Goal: Task Accomplishment & Management: Manage account settings

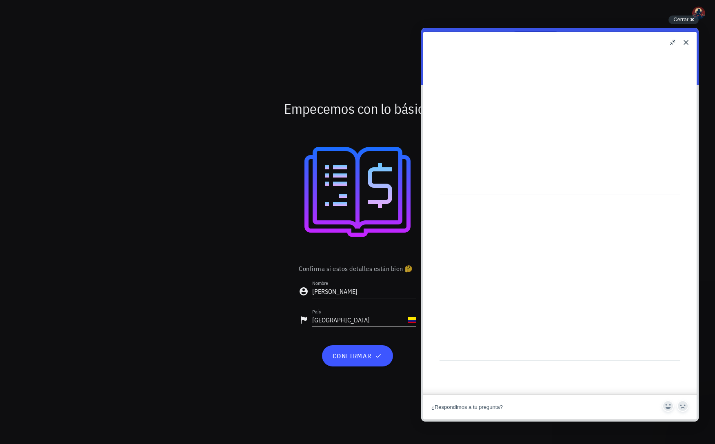
scroll to position [172, 0]
click at [255, 160] on div at bounding box center [358, 191] width 474 height 131
click at [368, 354] on span "confirmar" at bounding box center [357, 356] width 51 height 8
click at [685, 43] on button "Close" at bounding box center [685, 42] width 13 height 13
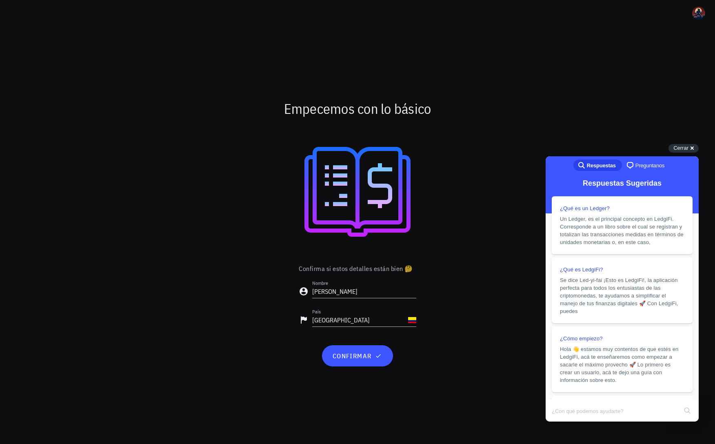
click at [288, 293] on div "Confirma si estos detalles están bien 🤔 Nombre gabriel País Colombia confirmar" at bounding box center [357, 318] width 483 height 113
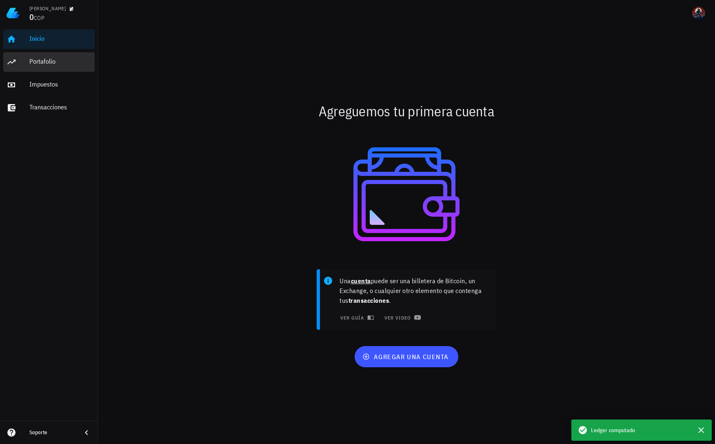
click at [40, 65] on div "Portafolio" at bounding box center [60, 62] width 62 height 8
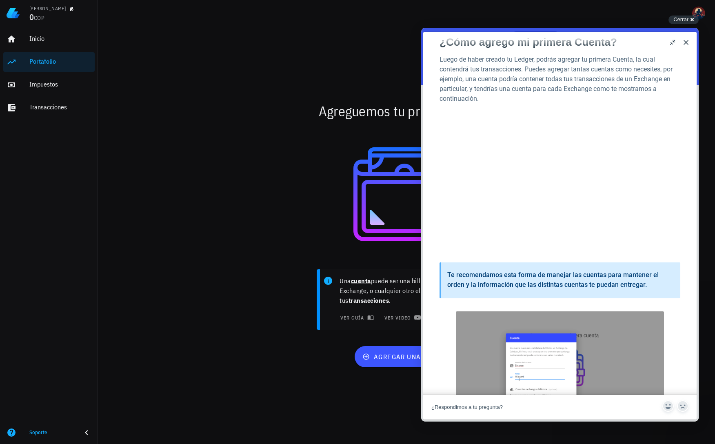
scroll to position [11, 0]
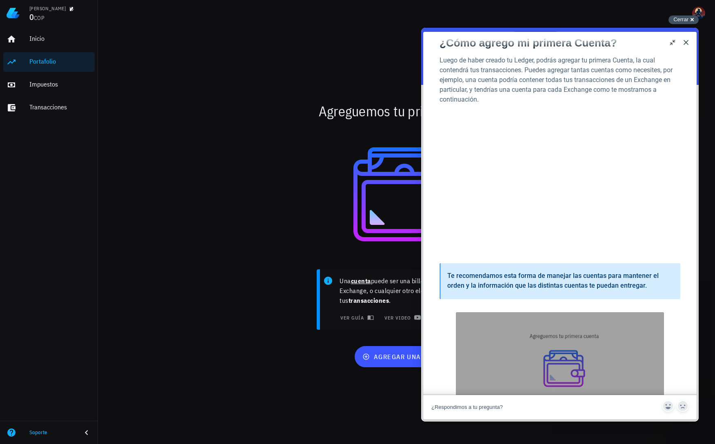
click at [683, 18] on span "Cerrar" at bounding box center [680, 19] width 15 height 6
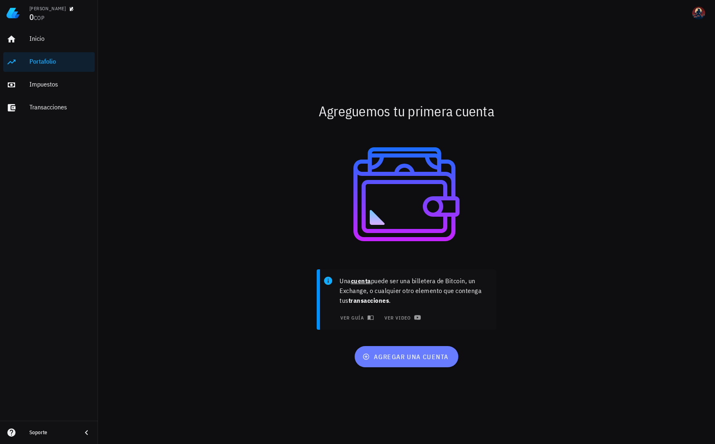
click at [425, 355] on span "agregar una cuenta" at bounding box center [406, 356] width 84 height 8
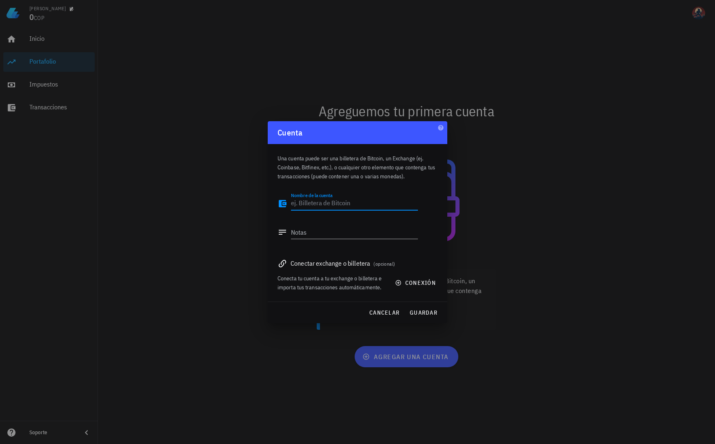
click at [335, 204] on textarea "Nombre de la cuenta" at bounding box center [354, 203] width 127 height 13
type textarea "Binance"
click at [332, 239] on div "Notas" at bounding box center [354, 232] width 127 height 13
type textarea "BinanceGabo"
click at [423, 310] on span "guardar" at bounding box center [423, 312] width 28 height 7
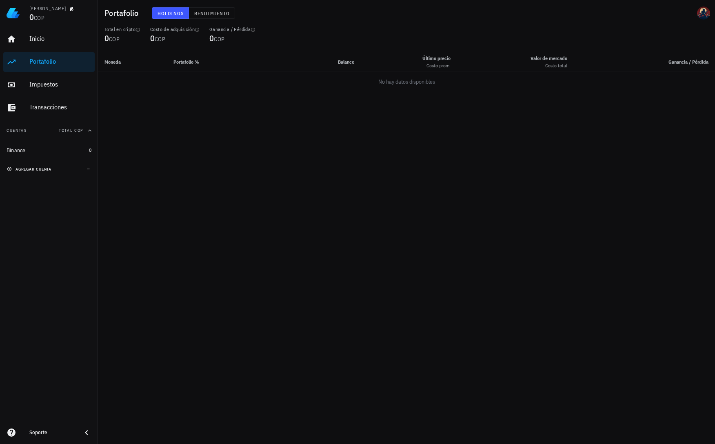
click at [38, 169] on span "agregar cuenta" at bounding box center [30, 168] width 43 height 5
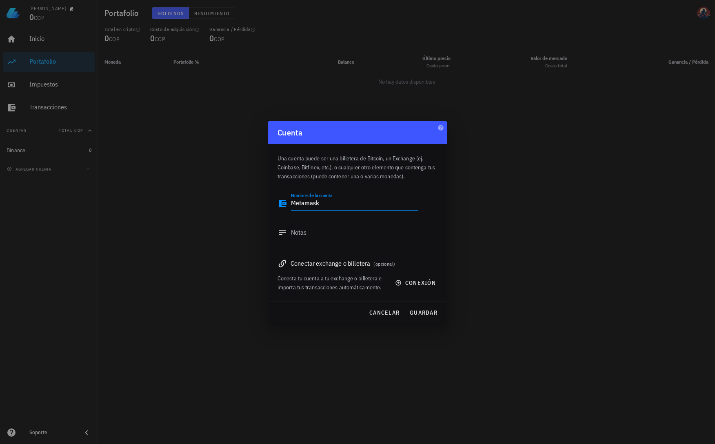
type textarea "Metamask"
click at [328, 232] on textarea "Notas" at bounding box center [354, 232] width 127 height 13
type textarea "Metamask1"
click at [432, 312] on span "guardar" at bounding box center [423, 312] width 28 height 7
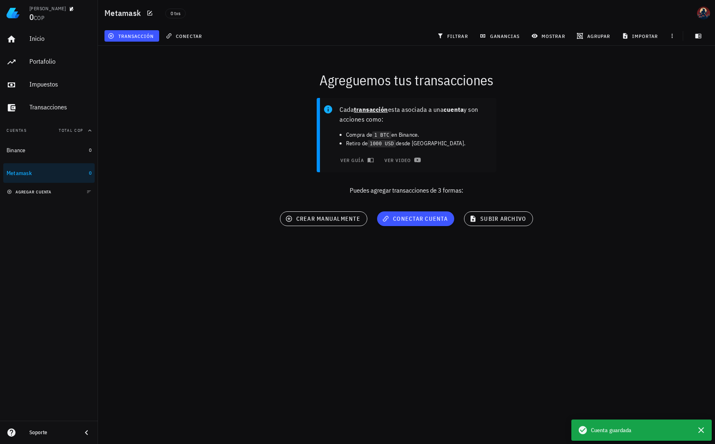
click at [30, 190] on span "agregar cuenta" at bounding box center [30, 191] width 43 height 5
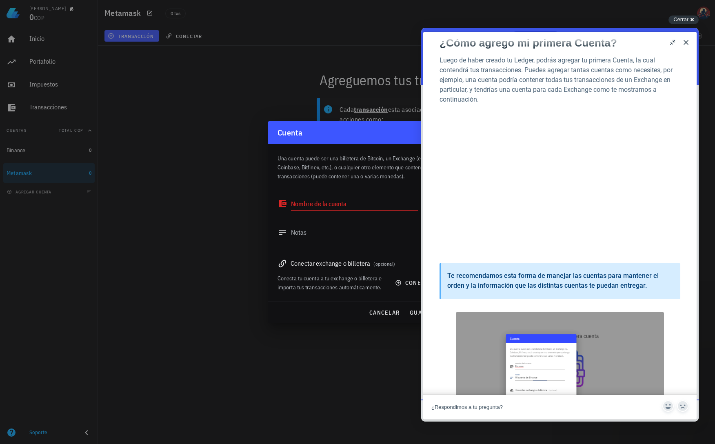
scroll to position [11, 0]
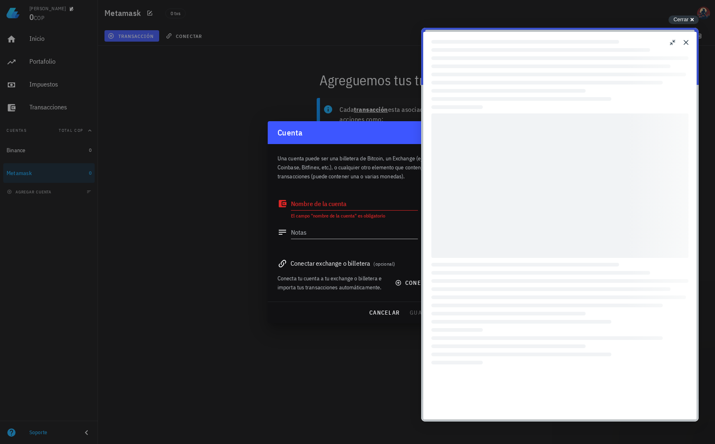
click at [309, 207] on textarea "Nombre de la cuenta" at bounding box center [354, 203] width 127 height 13
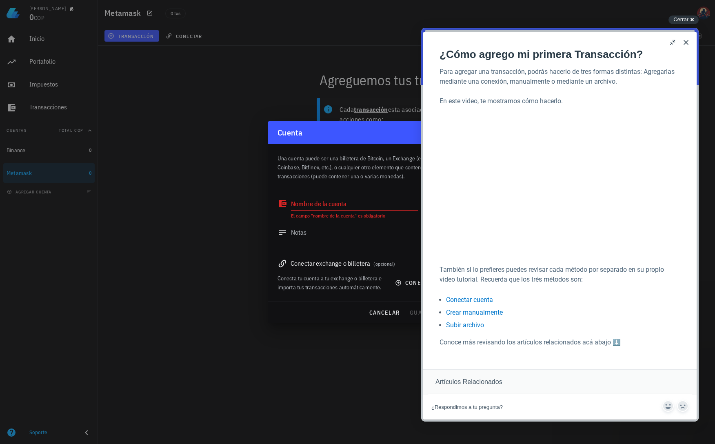
scroll to position [127, 0]
click at [342, 205] on textarea "Nombre de la cuenta" at bounding box center [354, 203] width 127 height 13
type textarea "Metamask"
click at [324, 228] on textarea "Notas" at bounding box center [354, 232] width 127 height 13
type textarea "Metamask2"
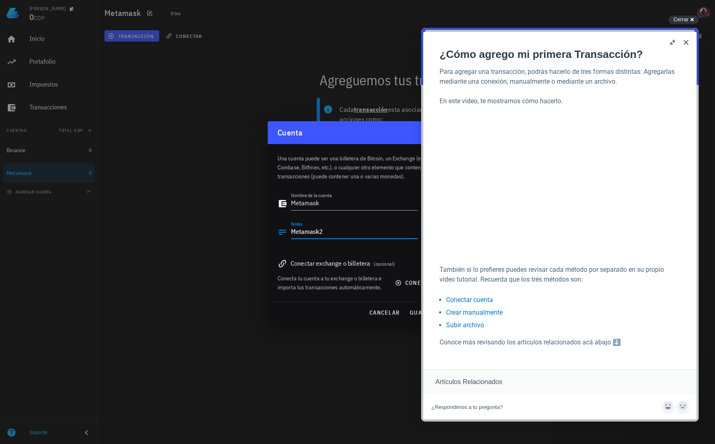
click at [208, 225] on div at bounding box center [357, 222] width 715 height 444
click at [416, 315] on span "guardar" at bounding box center [423, 312] width 28 height 7
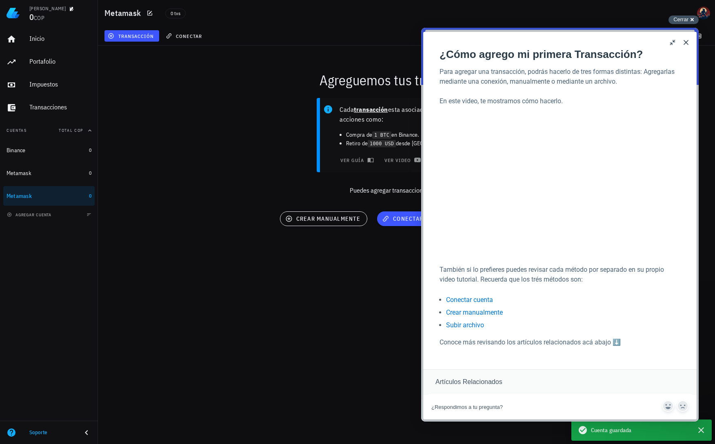
click at [688, 20] on span "Cerrar" at bounding box center [680, 19] width 15 height 6
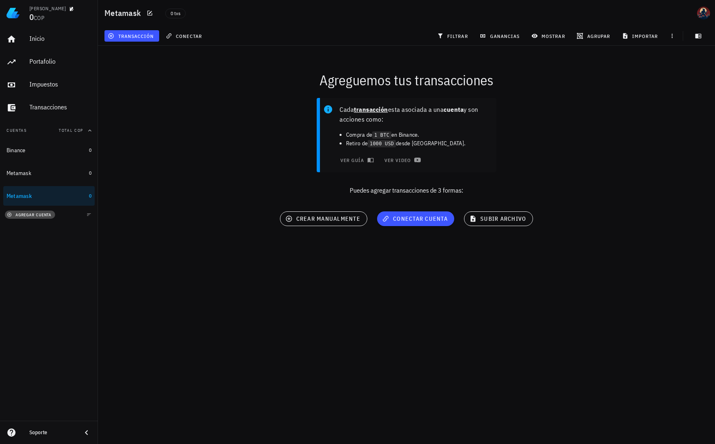
click at [41, 215] on span "agregar cuenta" at bounding box center [30, 214] width 43 height 5
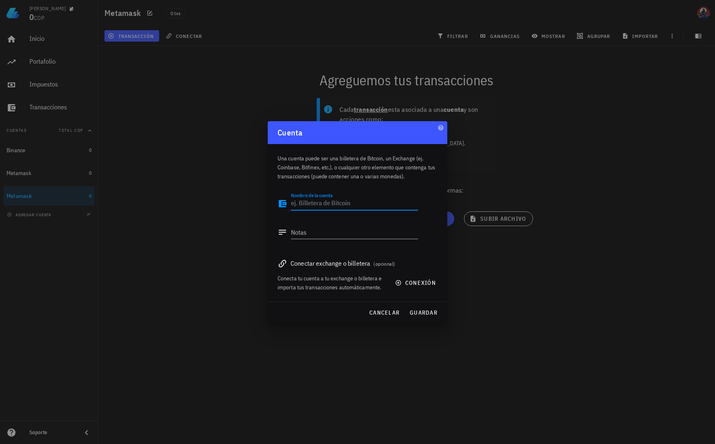
click at [331, 200] on textarea "Nombre de la cuenta" at bounding box center [354, 203] width 127 height 13
type textarea "Phantom"
click at [299, 229] on textarea "Notas" at bounding box center [354, 232] width 127 height 13
type textarea "PhantomGabo"
click at [427, 314] on span "guardar" at bounding box center [423, 312] width 28 height 7
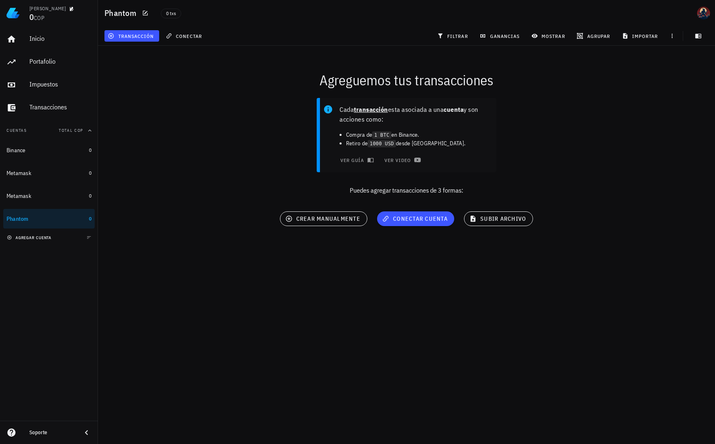
click at [35, 239] on span "agregar cuenta" at bounding box center [30, 237] width 43 height 5
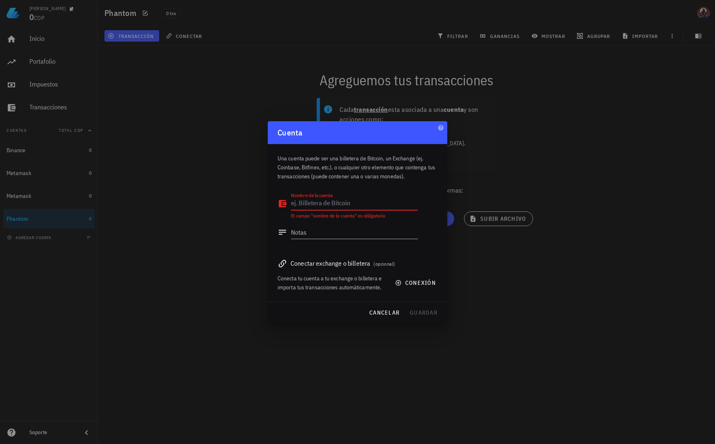
click at [341, 200] on textarea "Nombre de la cuenta" at bounding box center [354, 203] width 127 height 13
type textarea "SuiWallet"
click at [346, 235] on textarea "Notas" at bounding box center [354, 232] width 127 height 13
type textarea "SuiGabo"
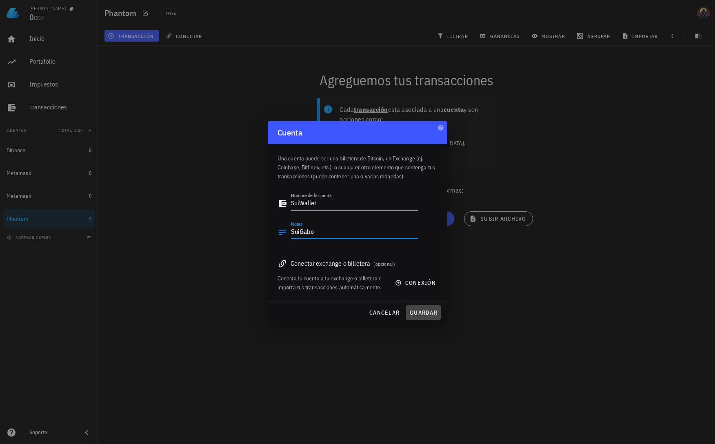
click at [418, 314] on span "guardar" at bounding box center [423, 312] width 28 height 7
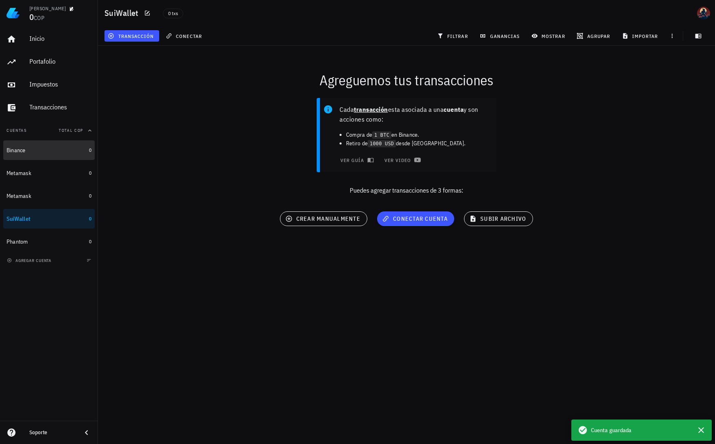
click at [38, 154] on div "Binance" at bounding box center [46, 150] width 79 height 17
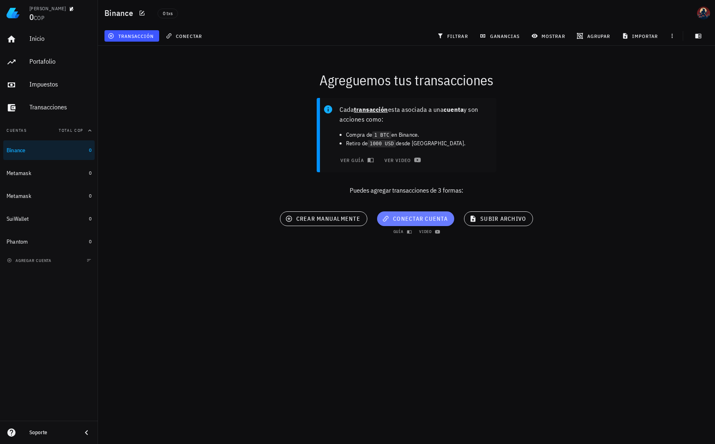
click at [419, 217] on span "conectar cuenta" at bounding box center [415, 218] width 64 height 7
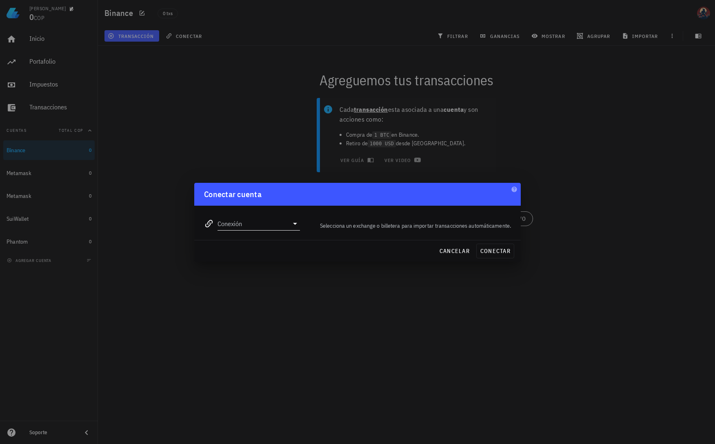
click at [278, 226] on input "Conexión" at bounding box center [252, 223] width 71 height 13
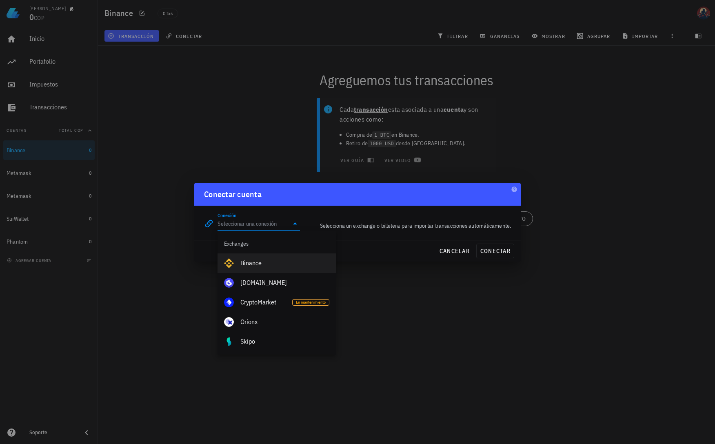
click at [276, 259] on div "Binance" at bounding box center [284, 263] width 89 height 8
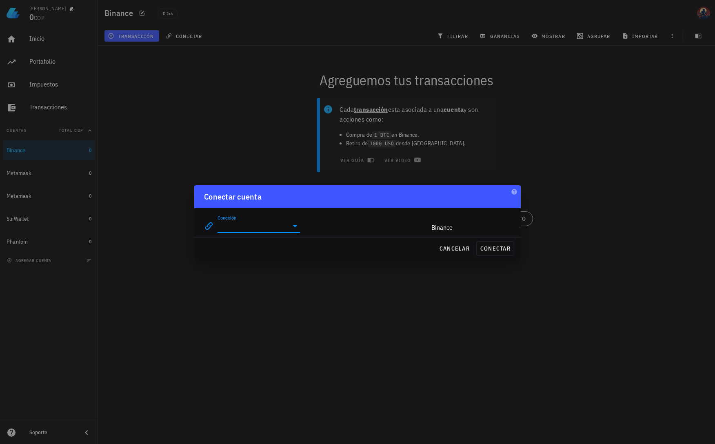
type input "Binance"
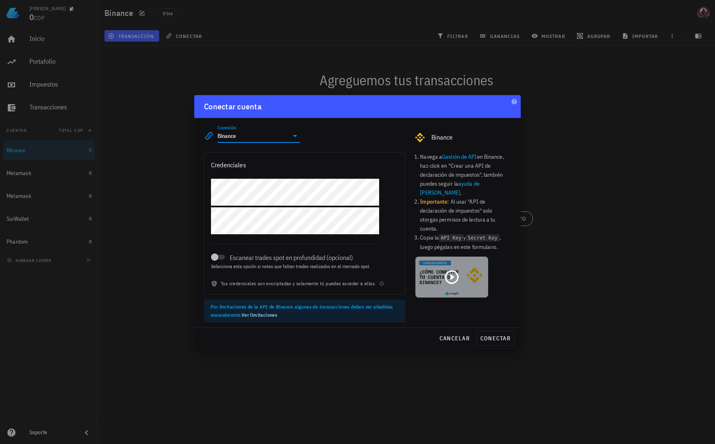
click at [451, 270] on icon at bounding box center [451, 276] width 13 height 13
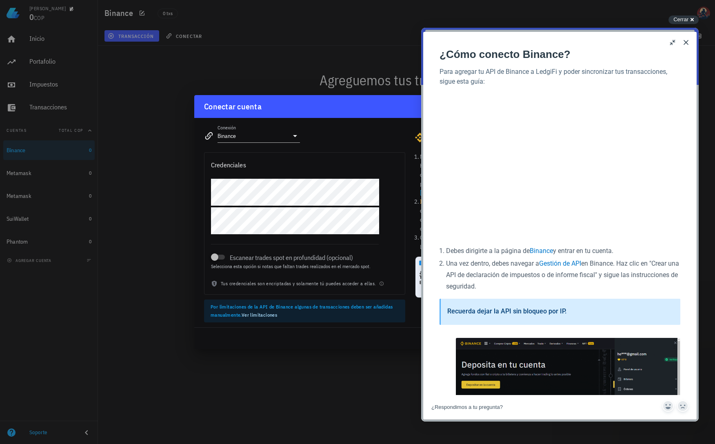
scroll to position [79, 0]
click at [685, 22] on span "Cerrar" at bounding box center [680, 19] width 15 height 6
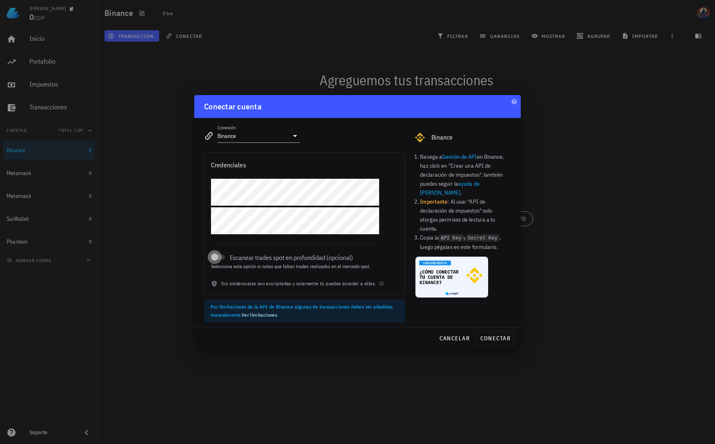
click at [218, 259] on div at bounding box center [214, 256] width 11 height 11
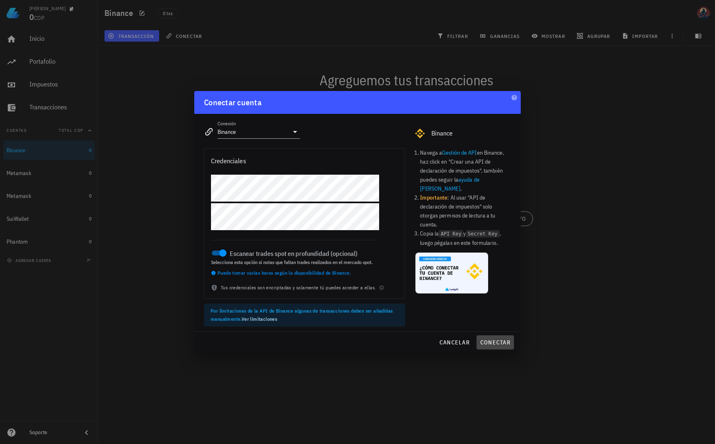
click at [507, 341] on span "conectar" at bounding box center [495, 342] width 31 height 7
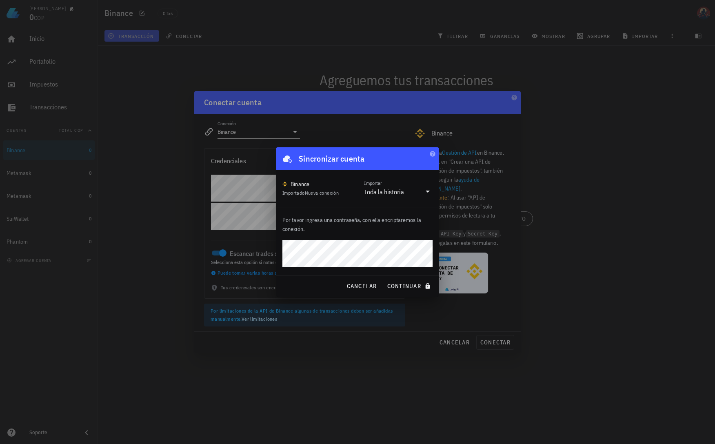
click at [401, 195] on div "Toda la historia" at bounding box center [384, 192] width 40 height 8
click at [410, 173] on div "Binance Importado Nueva conexión Importar Toda la historia" at bounding box center [357, 188] width 163 height 37
click at [416, 285] on span "continuar" at bounding box center [410, 285] width 46 height 7
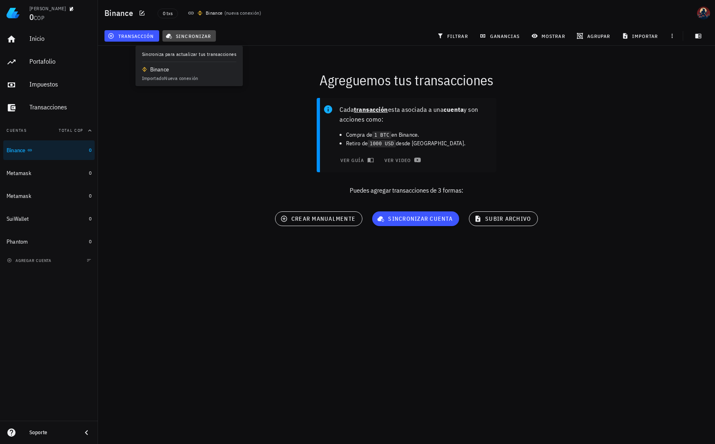
click at [180, 39] on span "sincronizar" at bounding box center [189, 36] width 44 height 7
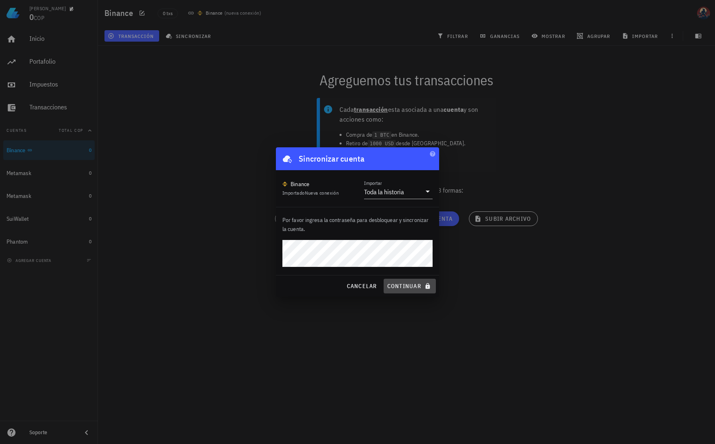
click at [413, 285] on span "continuar" at bounding box center [410, 285] width 46 height 7
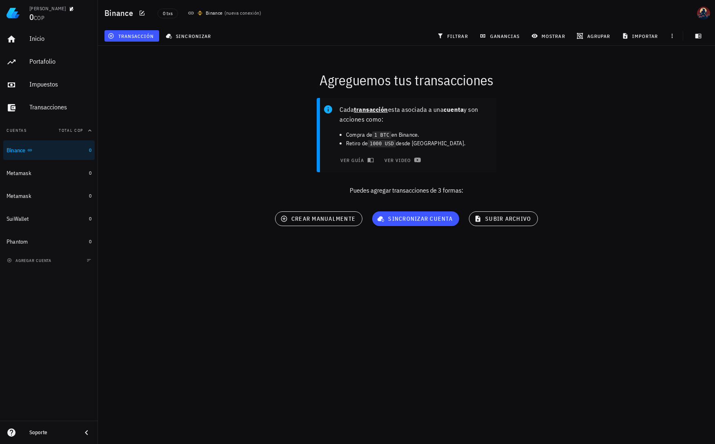
click at [575, 138] on div "Cada transacción esta asociada a una cuenta y son acciones como: Compra de 1 BT…" at bounding box center [406, 149] width 626 height 113
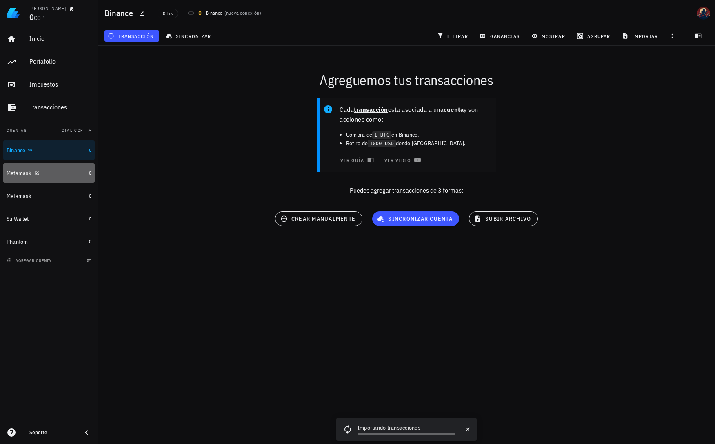
click at [69, 176] on div "Metamask" at bounding box center [46, 173] width 79 height 8
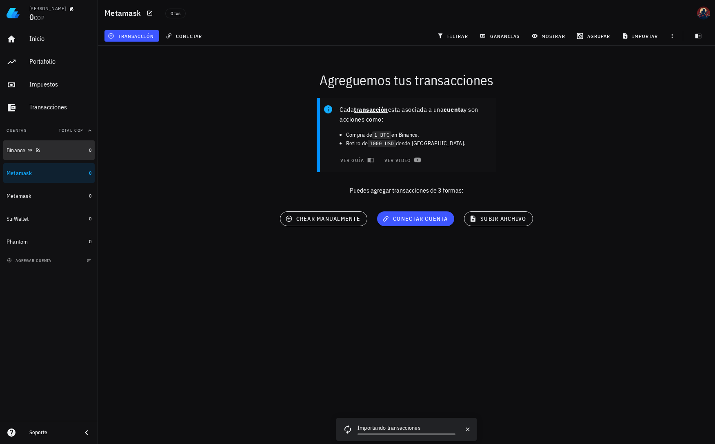
click at [56, 156] on div "Binance" at bounding box center [46, 151] width 79 height 18
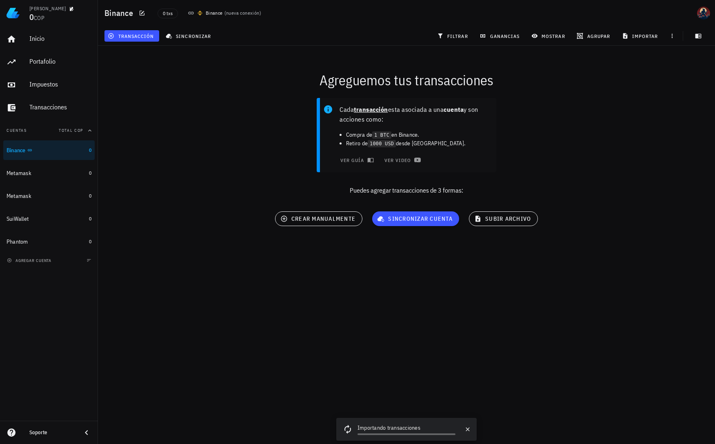
click at [409, 427] on div "Importando transacciones" at bounding box center [406, 428] width 98 height 10
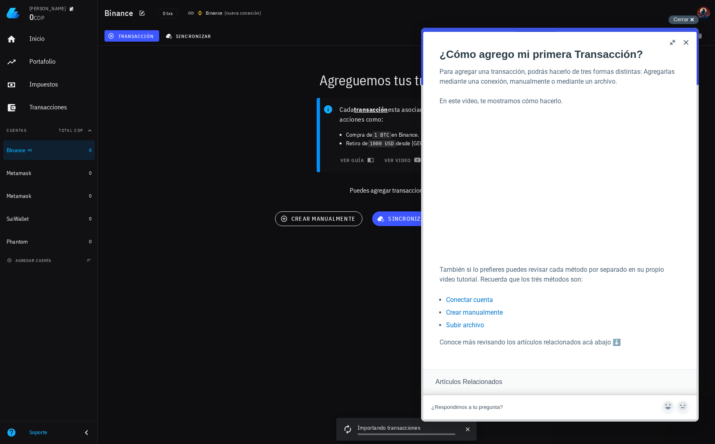
click at [683, 22] on span "Cerrar" at bounding box center [680, 19] width 15 height 6
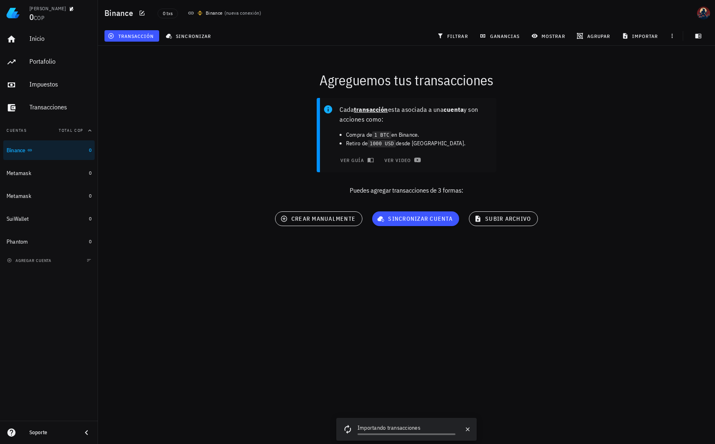
scroll to position [127, 0]
drag, startPoint x: 600, startPoint y: 115, endPoint x: 588, endPoint y: 132, distance: 21.2
click at [599, 115] on div "Cada transacción esta asociada a una cuenta y son acciones como: Compra de 1 BT…" at bounding box center [406, 149] width 626 height 113
click at [520, 232] on span "video" at bounding box center [516, 231] width 20 height 5
click at [644, 135] on div "Cada transacción esta asociada a una cuenta y son acciones como: Compra de 1 BT…" at bounding box center [406, 149] width 626 height 113
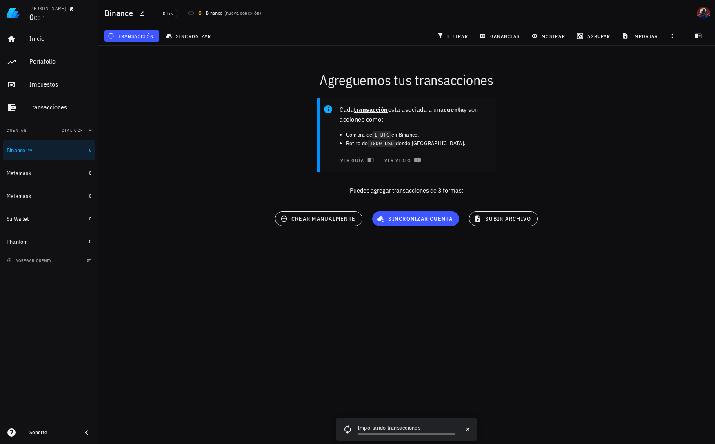
drag, startPoint x: 166, startPoint y: 189, endPoint x: 252, endPoint y: 350, distance: 183.0
click at [167, 193] on p "Puedes agregar transacciones de 3 formas:" at bounding box center [406, 190] width 617 height 10
drag, startPoint x: 326, startPoint y: 412, endPoint x: 332, endPoint y: 409, distance: 6.6
click at [330, 414] on div "[PERSON_NAME] 0 COP Inicio [GEOGRAPHIC_DATA] Impuestos [GEOGRAPHIC_DATA] Cuenta…" at bounding box center [357, 222] width 715 height 444
drag, startPoint x: 283, startPoint y: 377, endPoint x: 134, endPoint y: 264, distance: 187.1
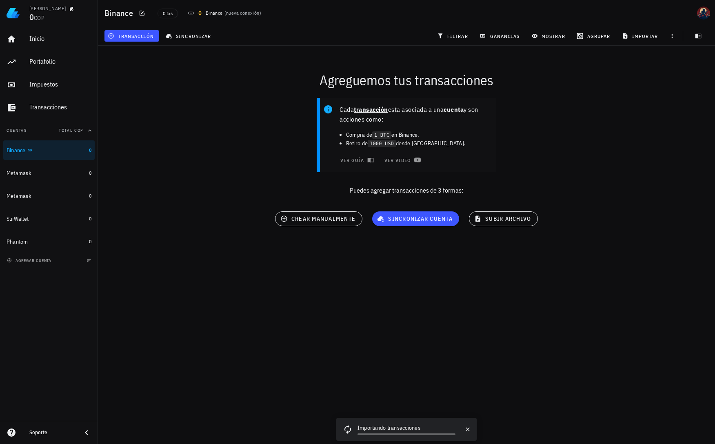
click at [277, 376] on div "[PERSON_NAME] 0 COP Inicio [GEOGRAPHIC_DATA] Impuestos [GEOGRAPHIC_DATA] Cuenta…" at bounding box center [357, 222] width 715 height 444
click at [43, 175] on div "Metamask" at bounding box center [46, 173] width 79 height 8
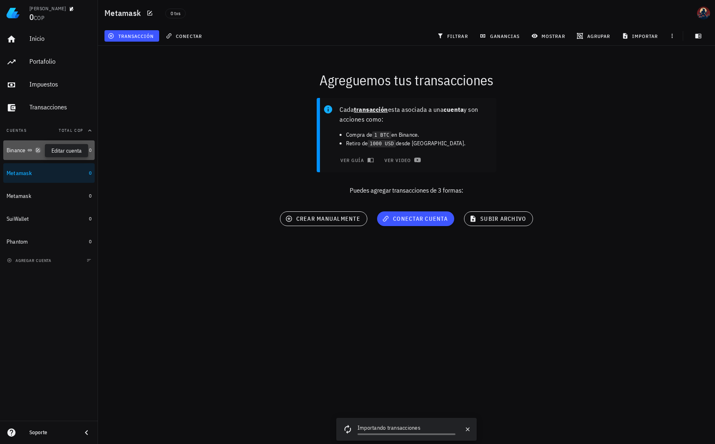
click at [39, 150] on icon "button" at bounding box center [37, 150] width 5 height 5
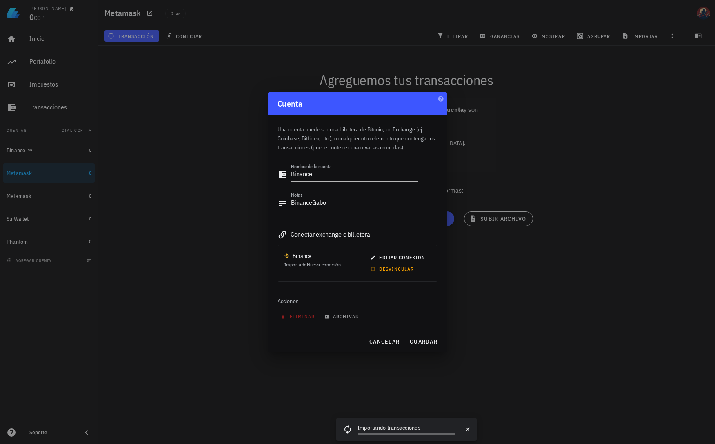
click at [194, 77] on div at bounding box center [357, 222] width 715 height 444
click at [143, 274] on div at bounding box center [357, 222] width 715 height 444
click at [374, 339] on span "cancelar" at bounding box center [384, 341] width 31 height 7
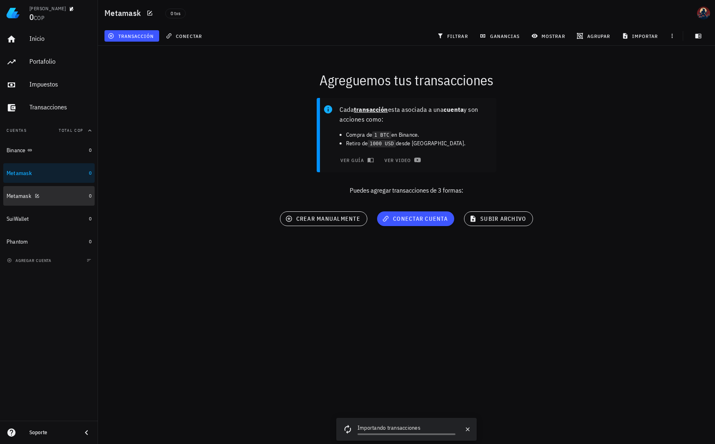
click at [16, 195] on div "Metamask" at bounding box center [19, 196] width 25 height 7
click at [21, 176] on div "Metamask" at bounding box center [19, 173] width 25 height 7
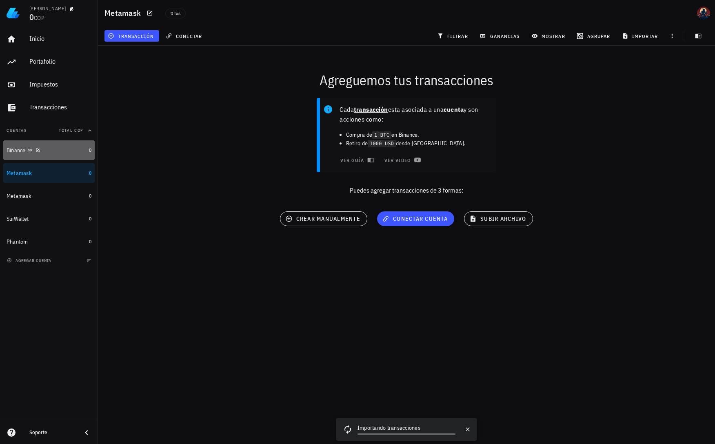
click at [18, 154] on div "Binance" at bounding box center [46, 151] width 79 height 18
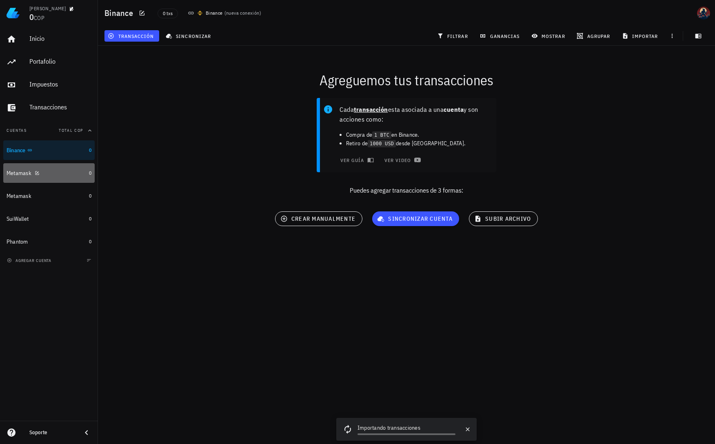
click at [11, 175] on div "Metamask" at bounding box center [19, 173] width 25 height 7
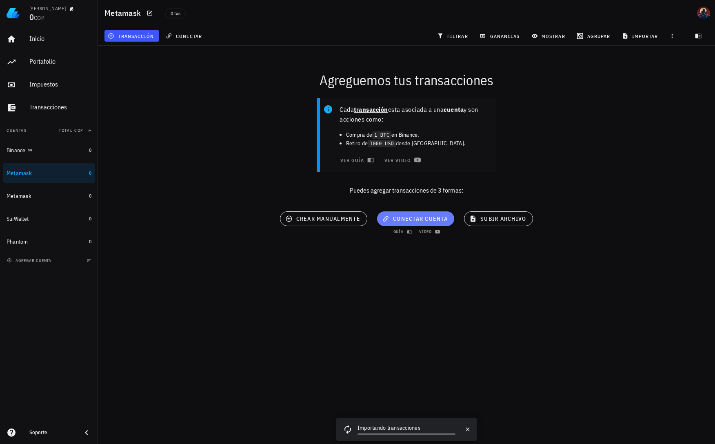
click at [401, 222] on span "conectar cuenta" at bounding box center [415, 218] width 64 height 7
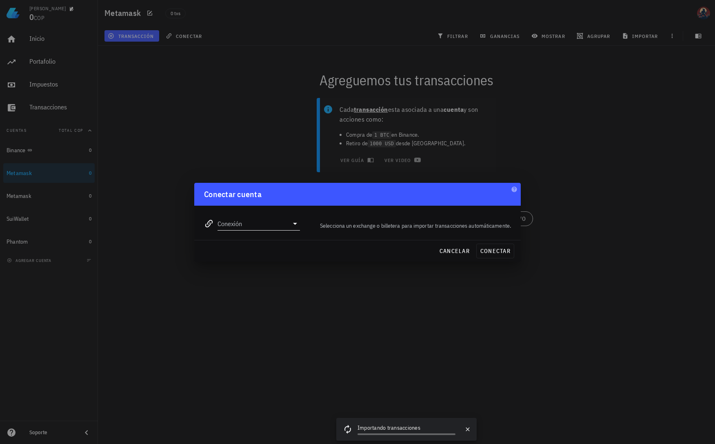
click at [290, 226] on div at bounding box center [293, 224] width 11 height 10
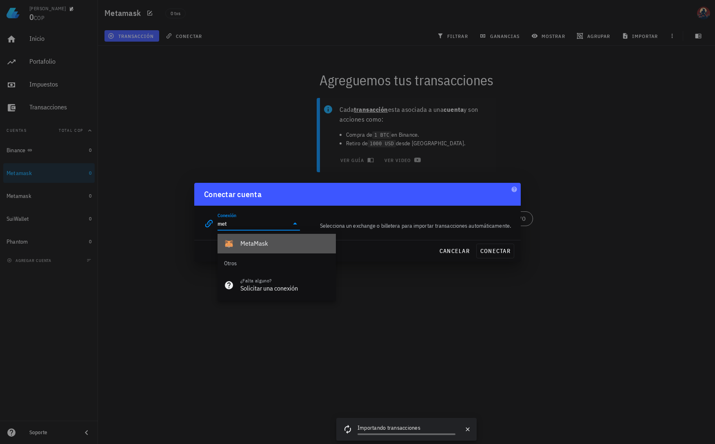
click at [259, 241] on div "MetaMask" at bounding box center [284, 243] width 89 height 8
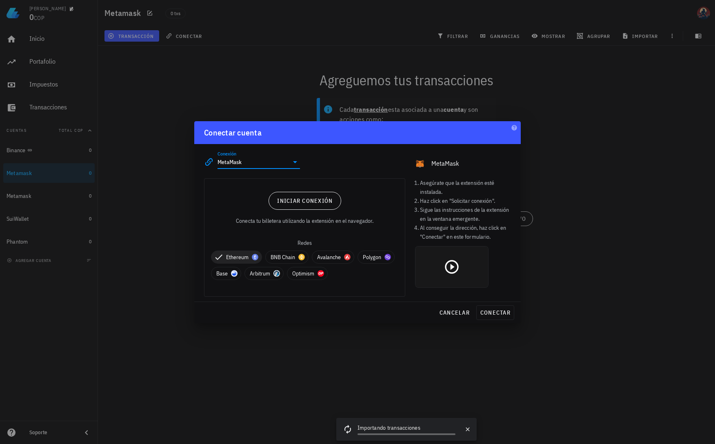
type input "MetaMask"
click at [450, 270] on icon at bounding box center [451, 267] width 16 height 16
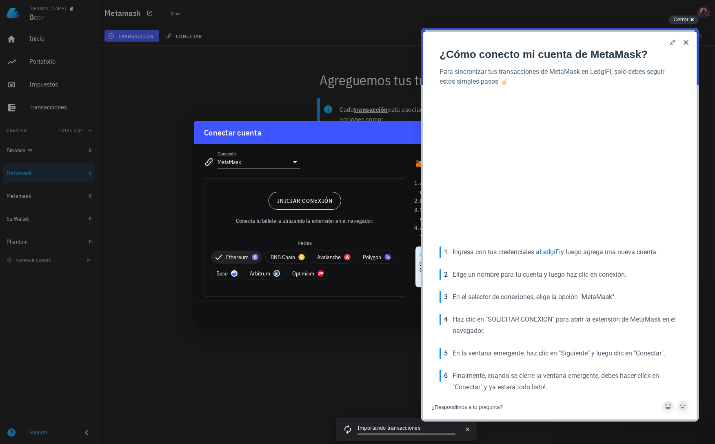
scroll to position [123, 0]
click at [686, 22] on span "Cerrar" at bounding box center [680, 19] width 15 height 6
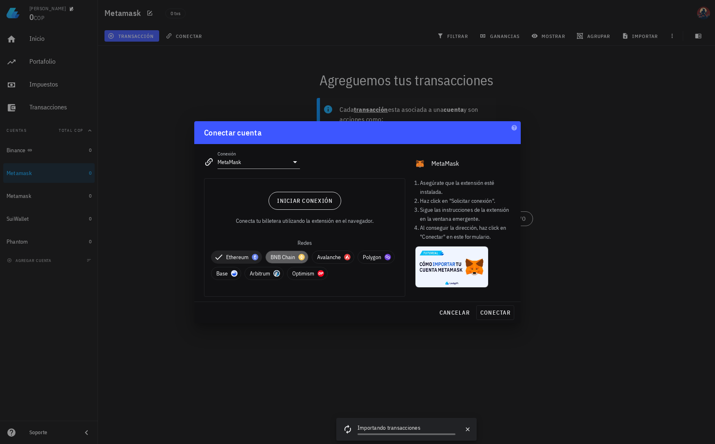
click at [273, 254] on span "BNB Chain" at bounding box center [286, 257] width 33 height 12
click at [447, 315] on span "cancelar" at bounding box center [454, 312] width 31 height 7
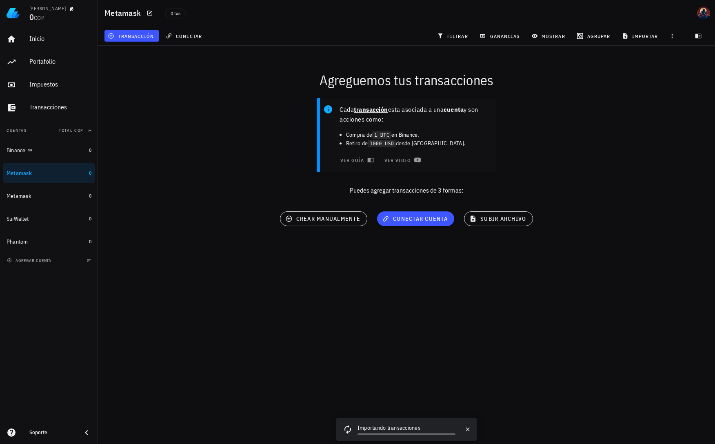
click at [619, 184] on div "Cada transacción esta asociada a una cuenta y son acciones como: Compra de 1 BT…" at bounding box center [406, 149] width 626 height 113
click at [646, 176] on div "Cada transacción esta asociada a una cuenta y son acciones como: Compra de 1 BT…" at bounding box center [406, 149] width 626 height 113
click at [366, 160] on span "ver guía" at bounding box center [355, 160] width 33 height 7
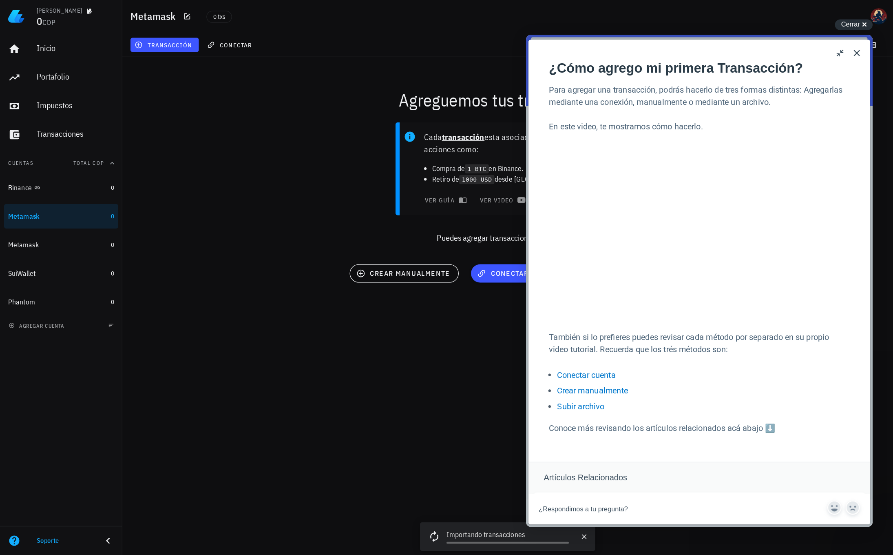
scroll to position [127, 0]
click at [682, 47] on button "Close" at bounding box center [685, 42] width 13 height 13
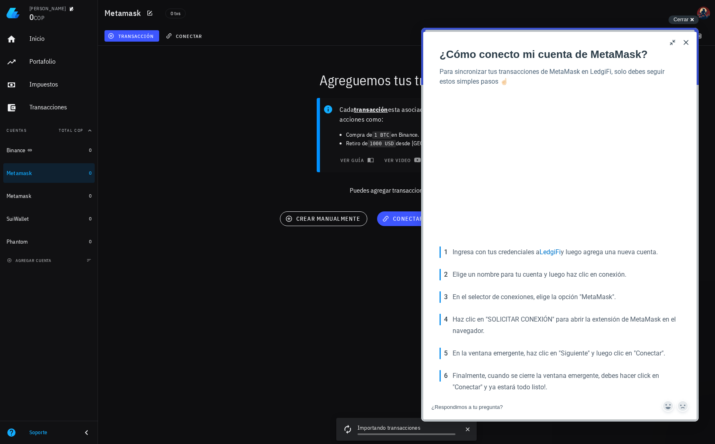
click at [685, 43] on button "Close" at bounding box center [685, 42] width 13 height 13
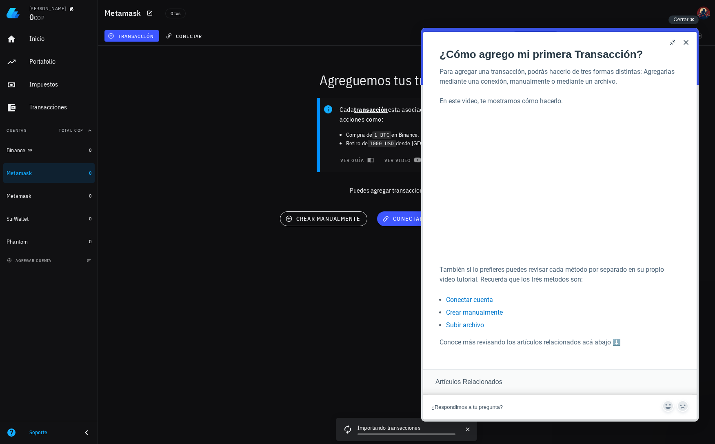
click at [686, 49] on button "Close" at bounding box center [685, 42] width 13 height 13
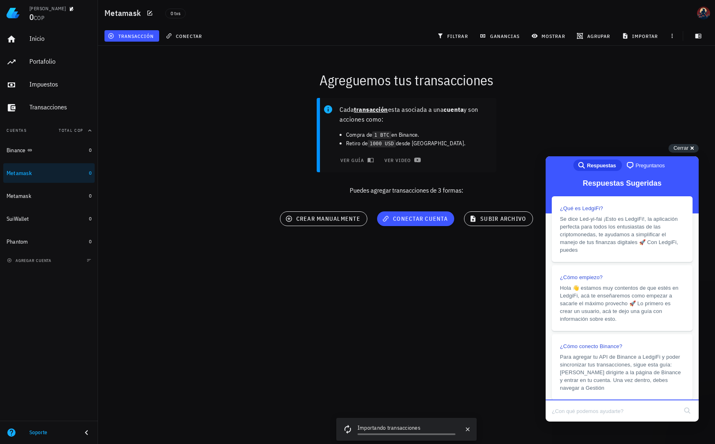
click at [677, 106] on div "Cada transacción esta asociada a una cuenta y son acciones como: Compra de 1 BT…" at bounding box center [406, 149] width 626 height 113
click at [690, 144] on div "Cada transacción esta asociada a una cuenta y son acciones como: Compra de 1 BT…" at bounding box center [406, 149] width 626 height 113
click at [695, 145] on div "Cerrar cross-small" at bounding box center [683, 148] width 30 height 9
